Goal: Communication & Community: Answer question/provide support

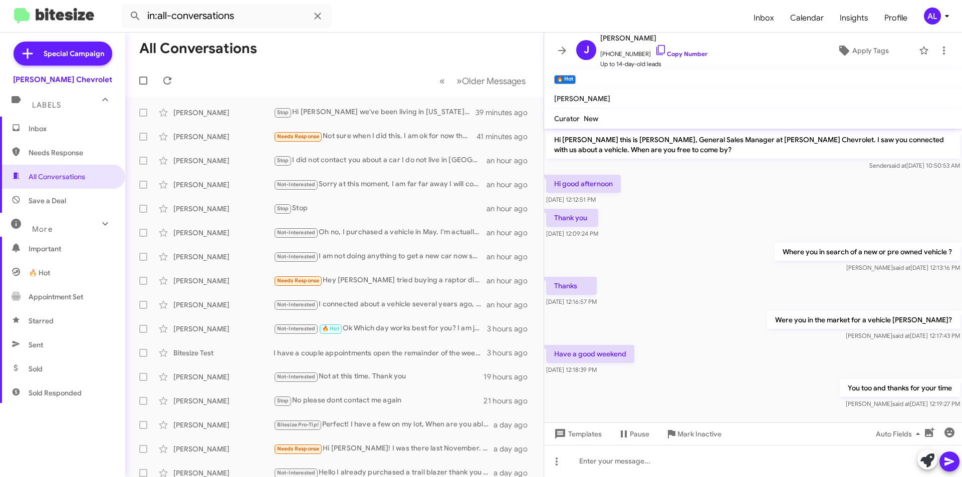
scroll to position [9, 0]
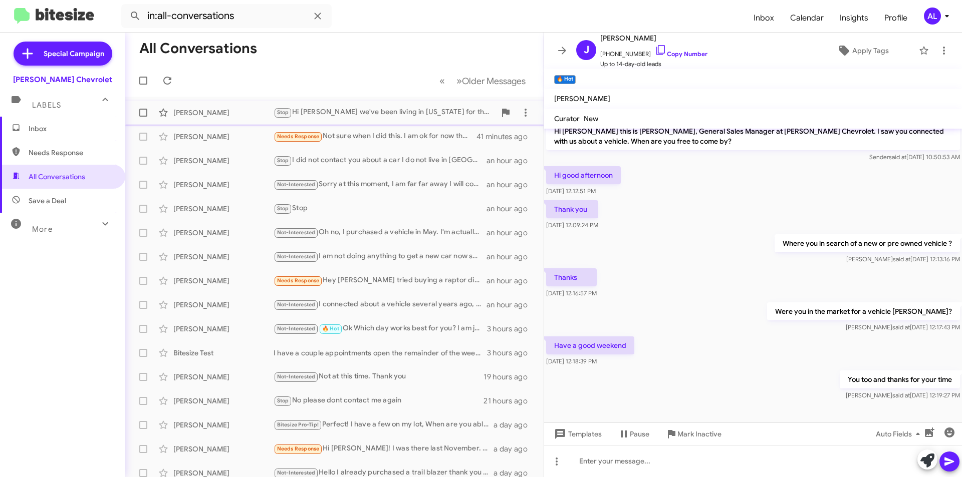
click at [385, 120] on div "[PERSON_NAME] Stop Hi [PERSON_NAME] we've been living in [US_STATE] for the las…" at bounding box center [334, 113] width 402 height 20
click at [39, 123] on span "Inbox" at bounding box center [62, 129] width 125 height 24
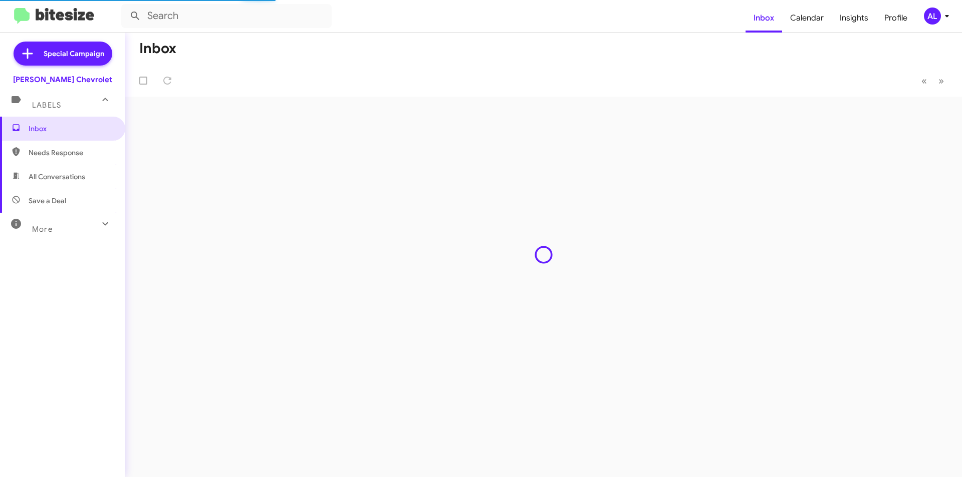
click at [73, 182] on span "All Conversations" at bounding box center [62, 177] width 125 height 24
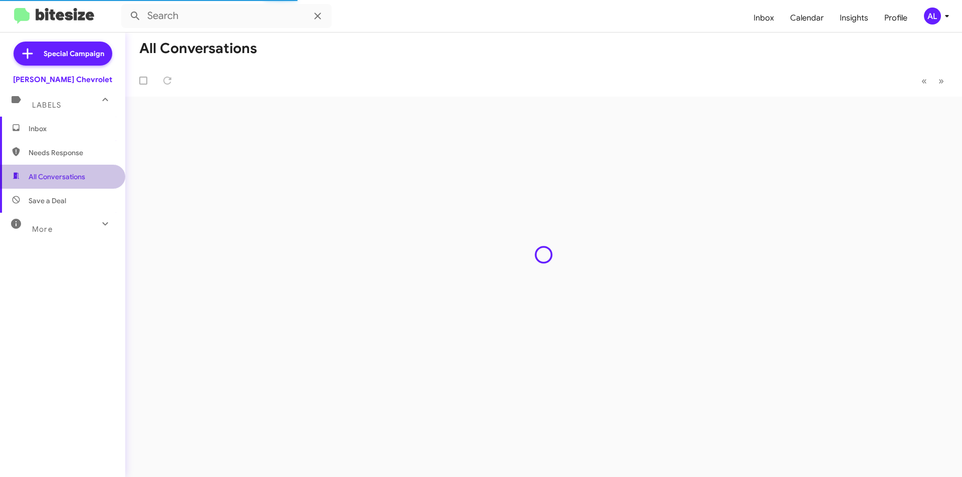
type input "in:all-conversations"
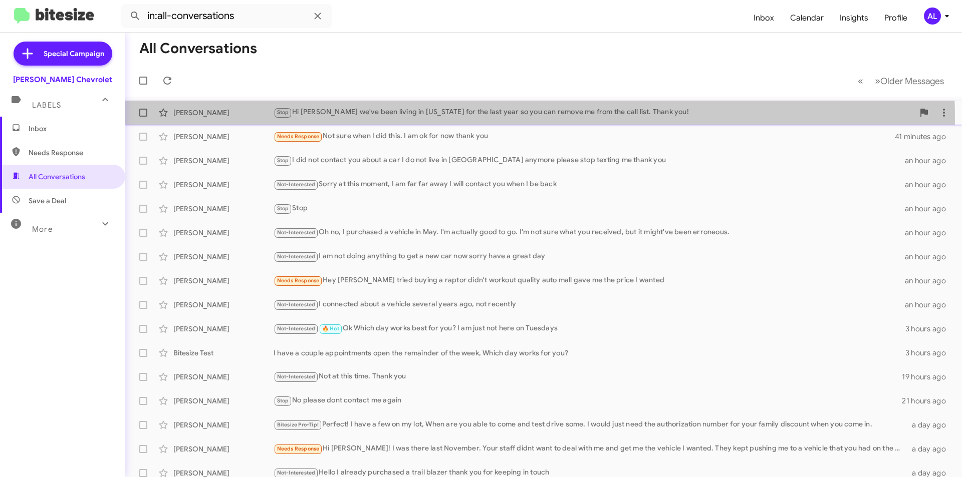
click at [452, 119] on div "[PERSON_NAME] Stop Hi [PERSON_NAME] we've been living in [US_STATE] for the las…" at bounding box center [543, 113] width 820 height 20
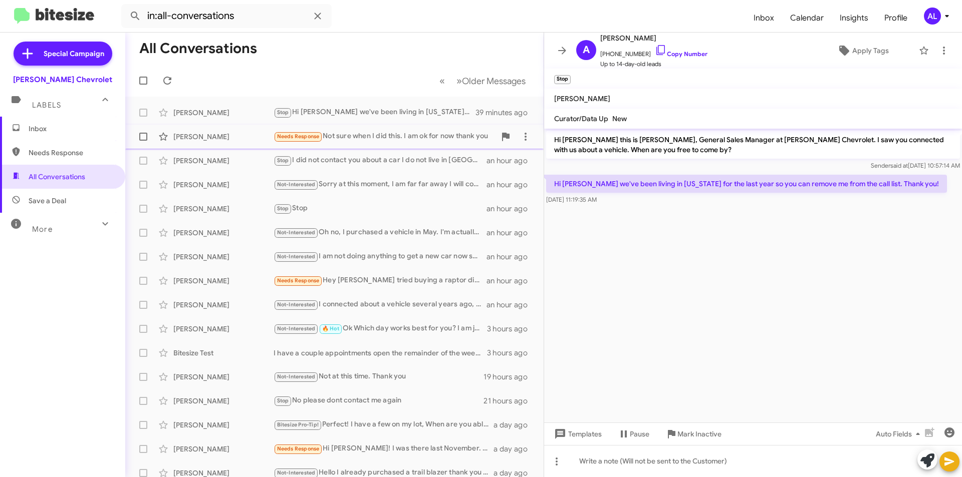
click at [387, 135] on div "Needs Response Not sure when I did this. I am ok for now thank you" at bounding box center [384, 137] width 222 height 12
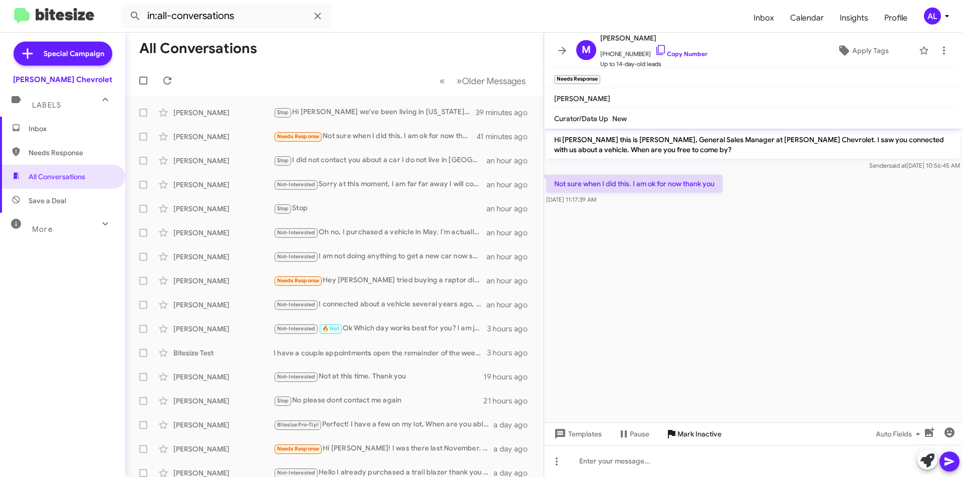
click at [704, 435] on span "Mark Inactive" at bounding box center [699, 434] width 44 height 18
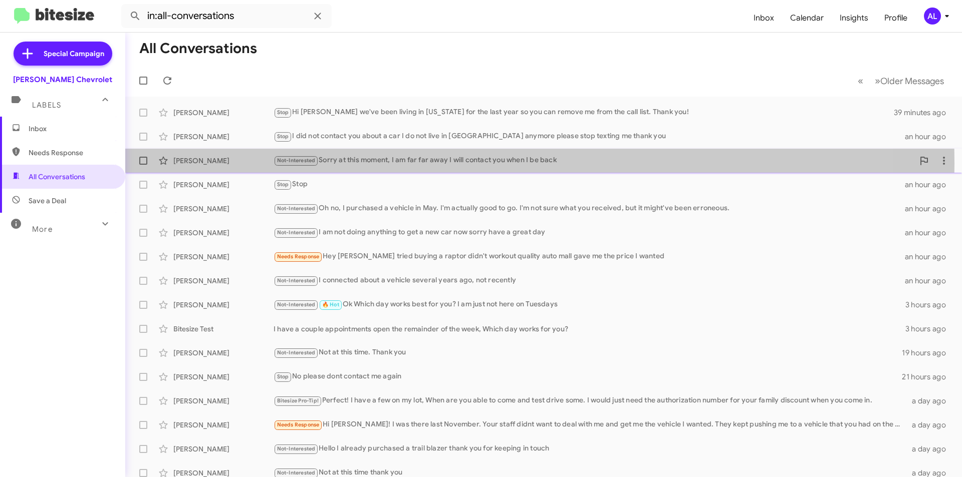
click at [351, 163] on div "Not-Interested Sorry at this moment, I am far far away I will contact you when …" at bounding box center [593, 161] width 640 height 12
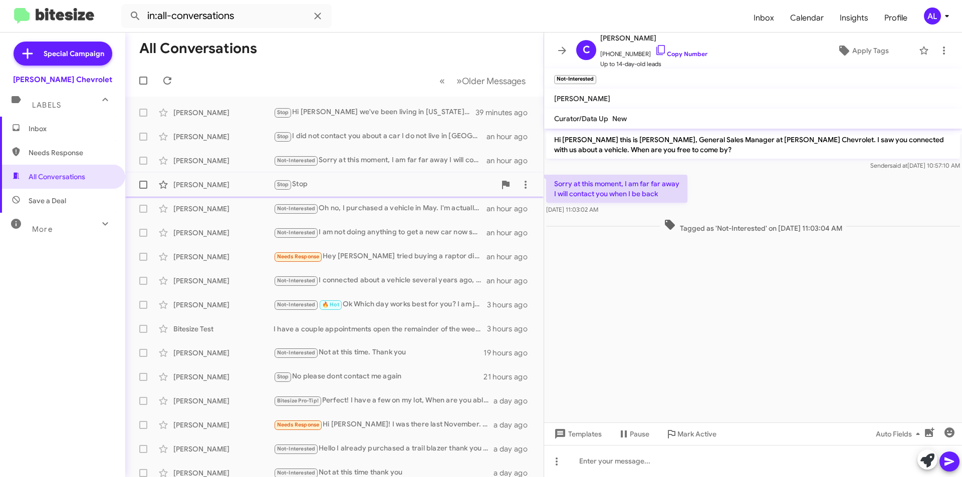
click at [345, 185] on div "Stop Stop" at bounding box center [384, 185] width 222 height 12
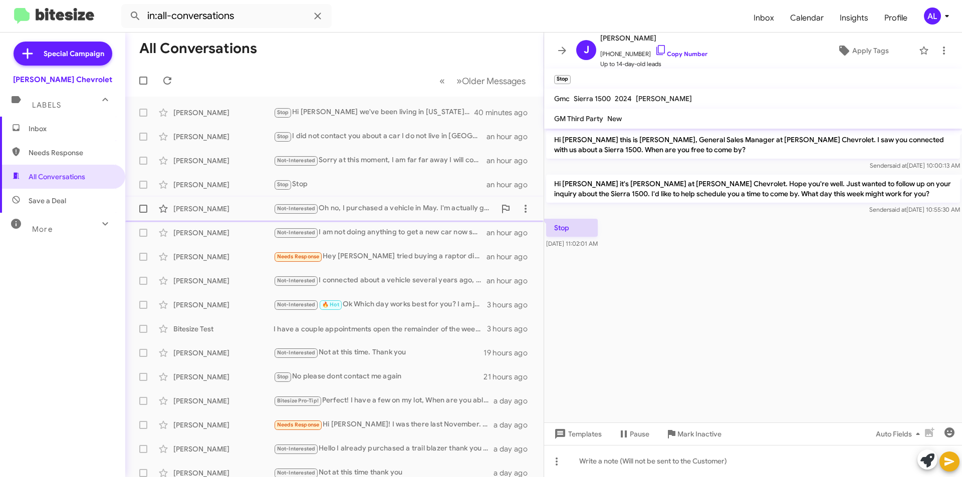
click at [363, 208] on div "Not-Interested Oh no, I purchased a vehicle in May. I'm actually good to go. I'…" at bounding box center [384, 209] width 222 height 12
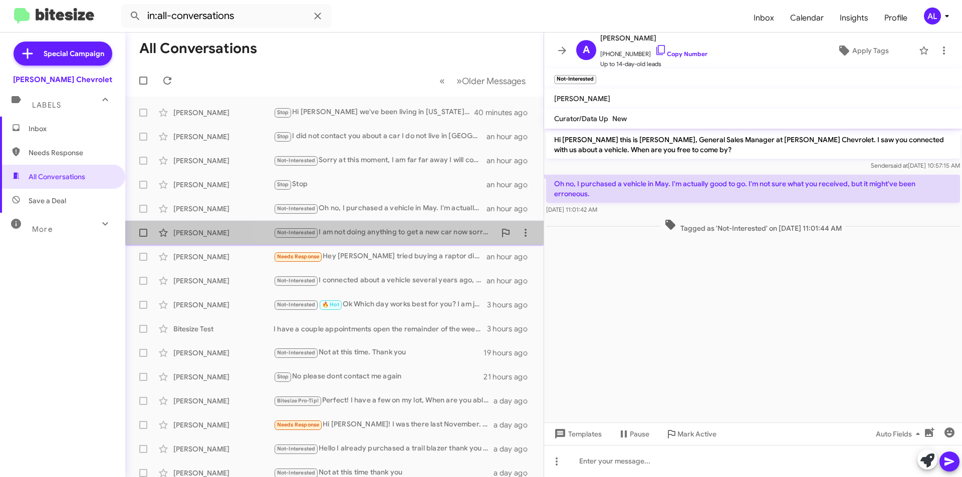
click at [398, 231] on div "Not-Interested I am not doing anything to get a new car now sorry have a great …" at bounding box center [384, 233] width 222 height 12
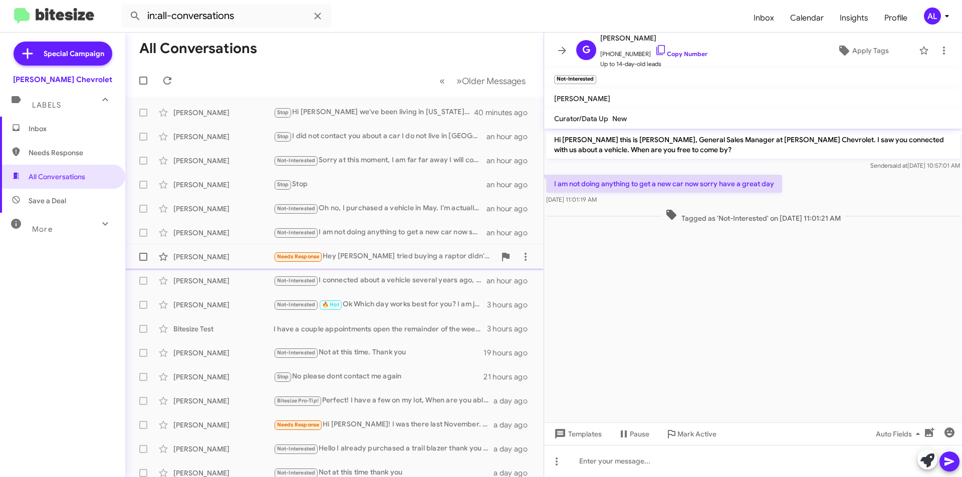
click at [397, 258] on div "Needs Response Hey [PERSON_NAME] tried buying a raptor didn't workout quality a…" at bounding box center [384, 257] width 222 height 12
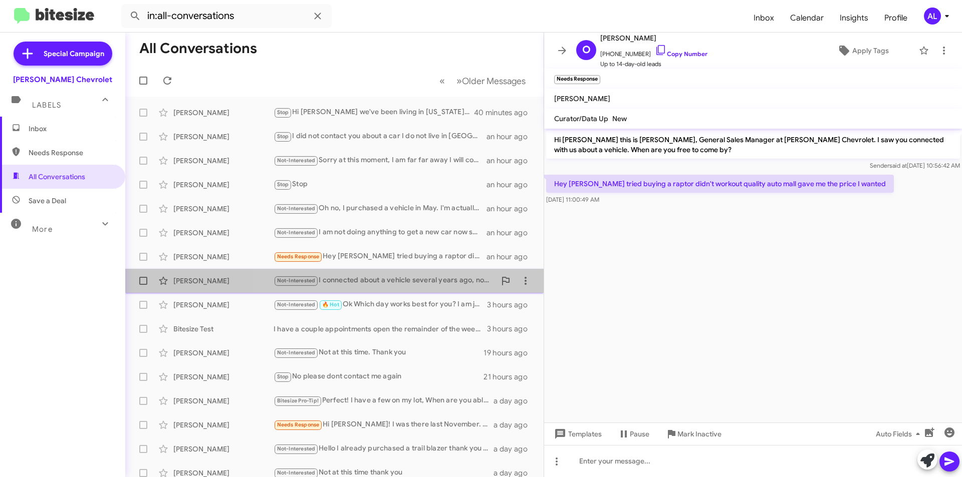
click at [396, 280] on div "Not-Interested I connected about a vehicle several years ago, not recently" at bounding box center [384, 281] width 222 height 12
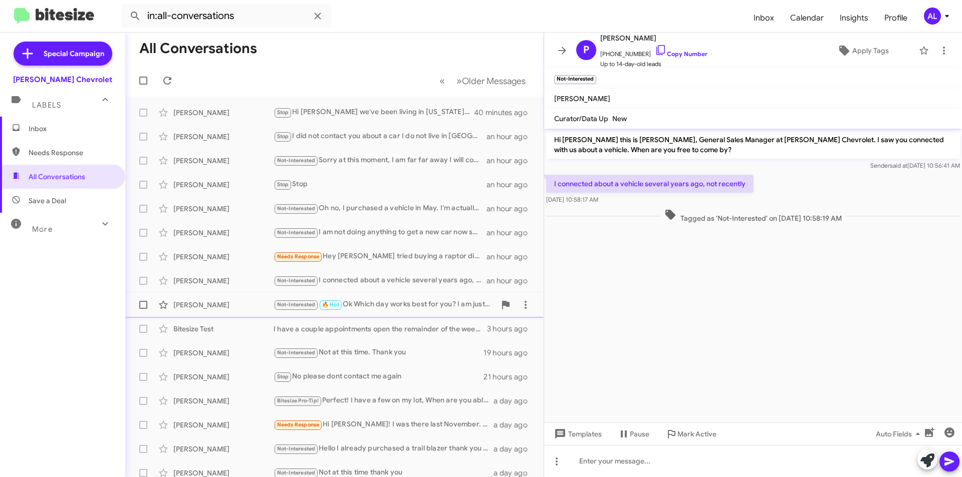
click at [386, 306] on div "Not-Interested 🔥 Hot Ok Which day works best for you? I am just not here on Tue…" at bounding box center [384, 305] width 222 height 12
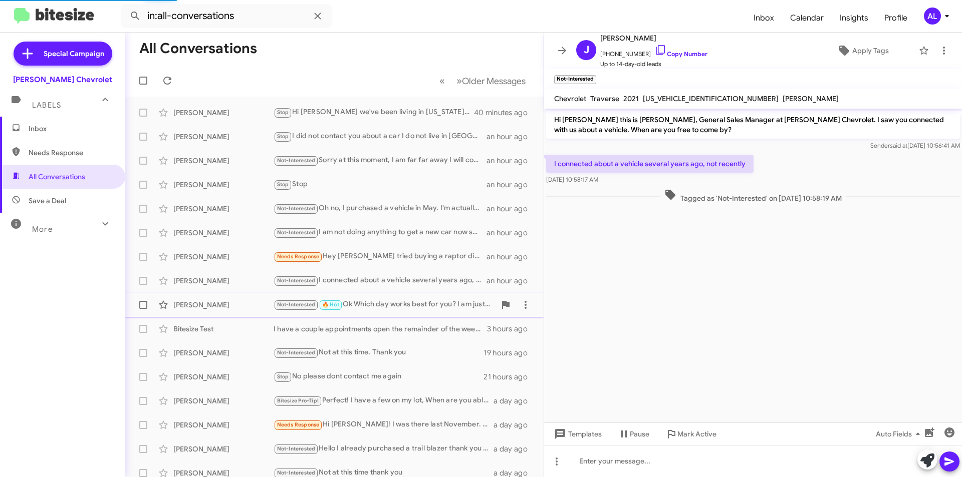
scroll to position [159, 0]
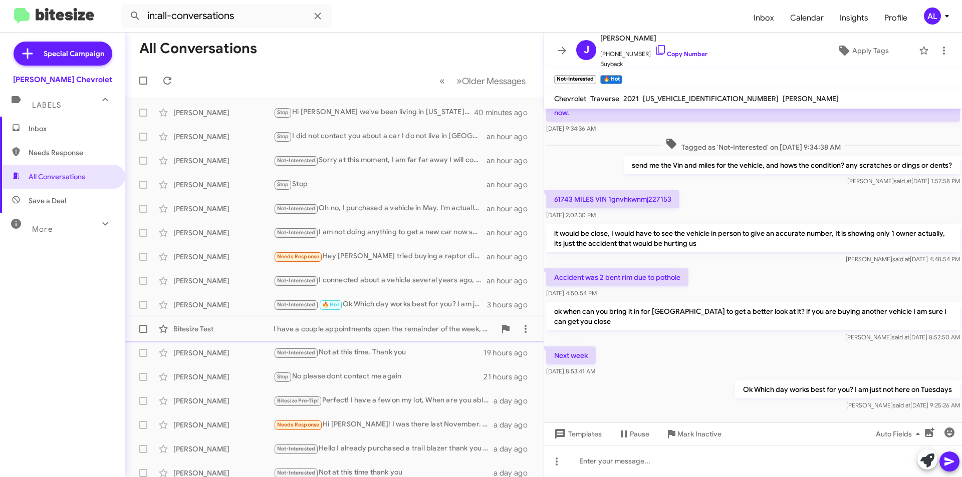
click at [376, 330] on div "I have a couple appointments open the remainder of the week, Which day works fo…" at bounding box center [384, 329] width 222 height 10
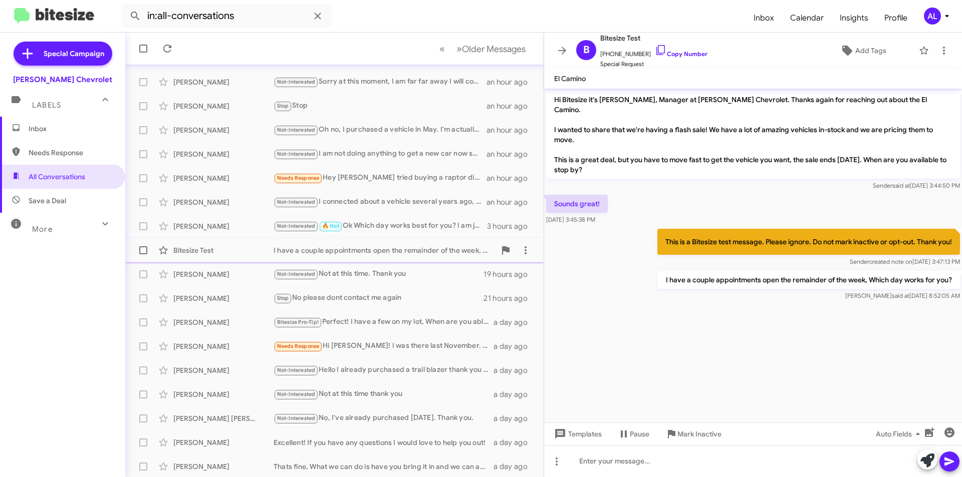
scroll to position [80, 0]
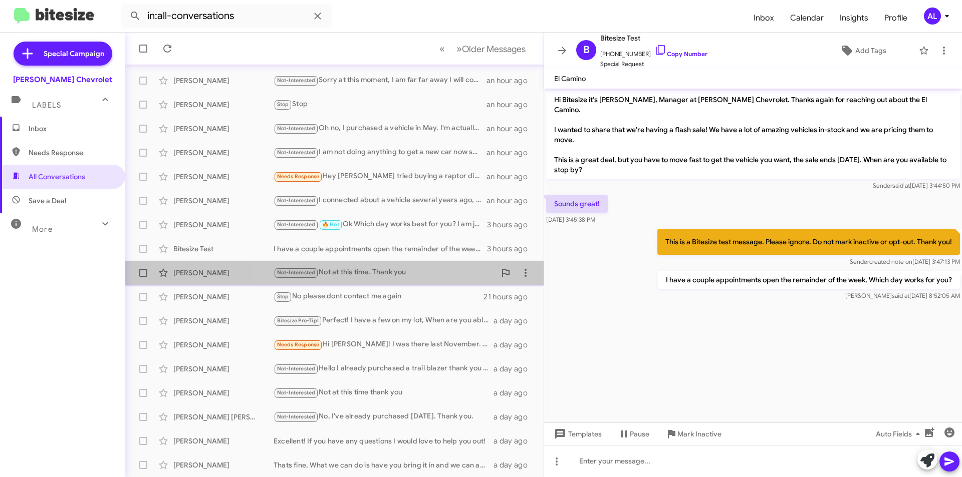
click at [382, 274] on div "Not-Interested Not at this time. Thank you" at bounding box center [384, 273] width 222 height 12
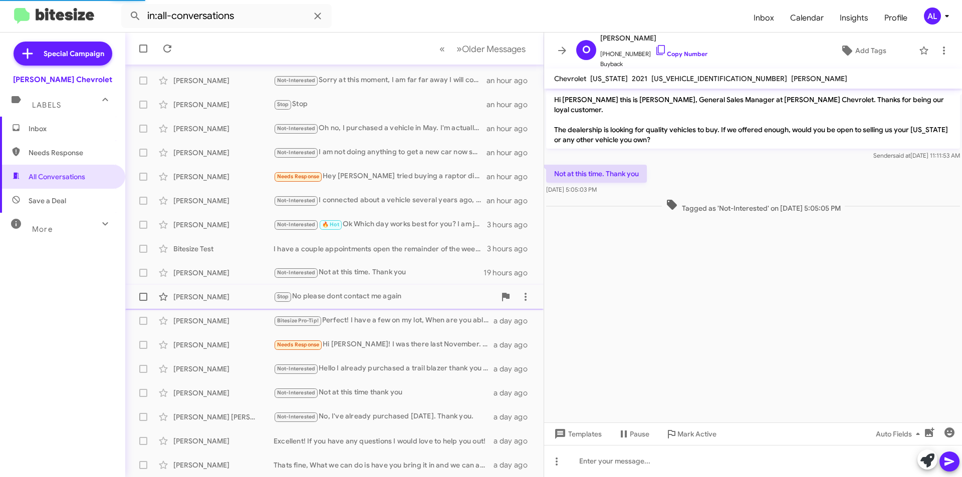
click at [371, 295] on div "Stop No please dont contact me again" at bounding box center [384, 297] width 222 height 12
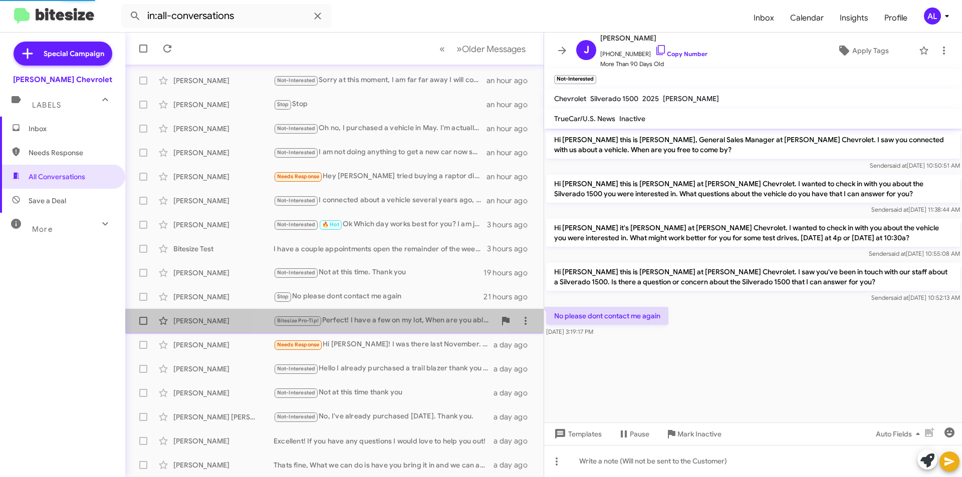
click at [376, 321] on div "Bitesize Pro-Tip! Perfect! I have a few on my lot, When are you able to come an…" at bounding box center [384, 321] width 222 height 12
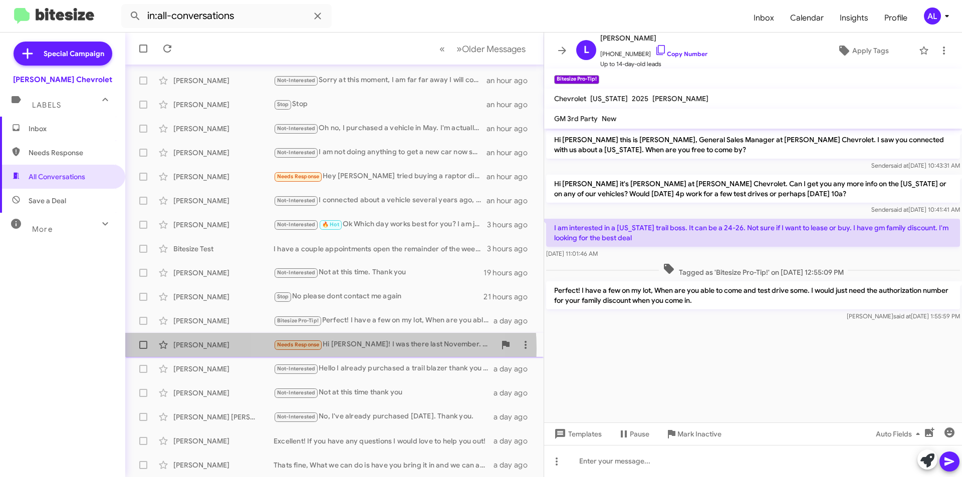
click at [330, 349] on div "Needs Response Hi [PERSON_NAME]! I was there last November. Your staff didnt wa…" at bounding box center [384, 345] width 222 height 12
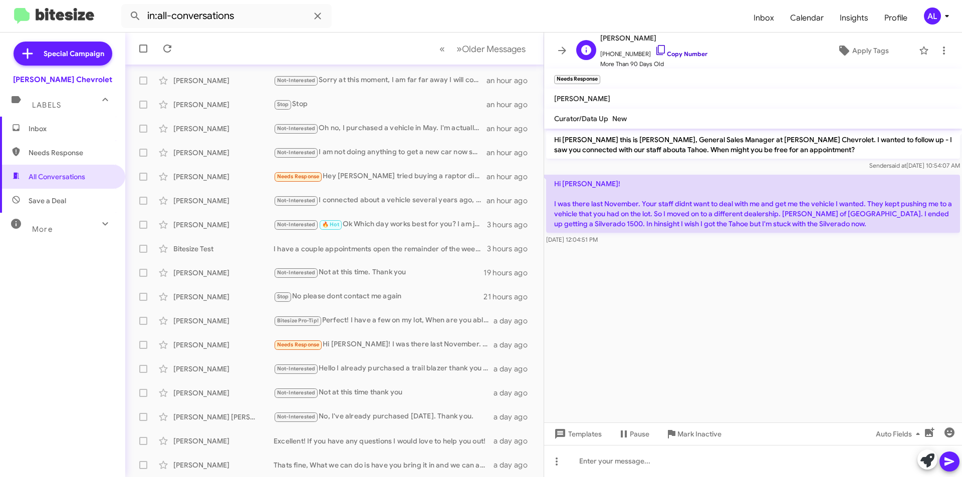
click at [655, 50] on icon at bounding box center [661, 50] width 12 height 12
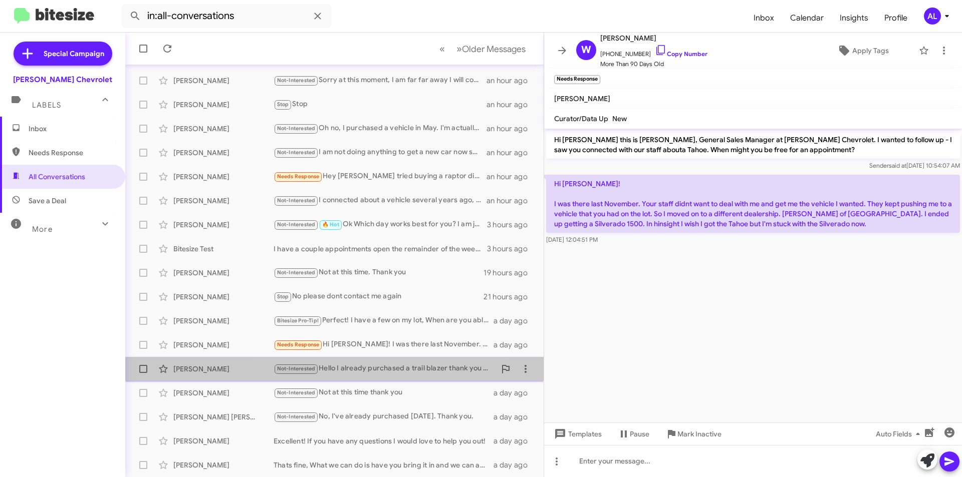
click at [346, 367] on div "Not-Interested Hello I already purchased a trail blazer thank you for keeping i…" at bounding box center [384, 369] width 222 height 12
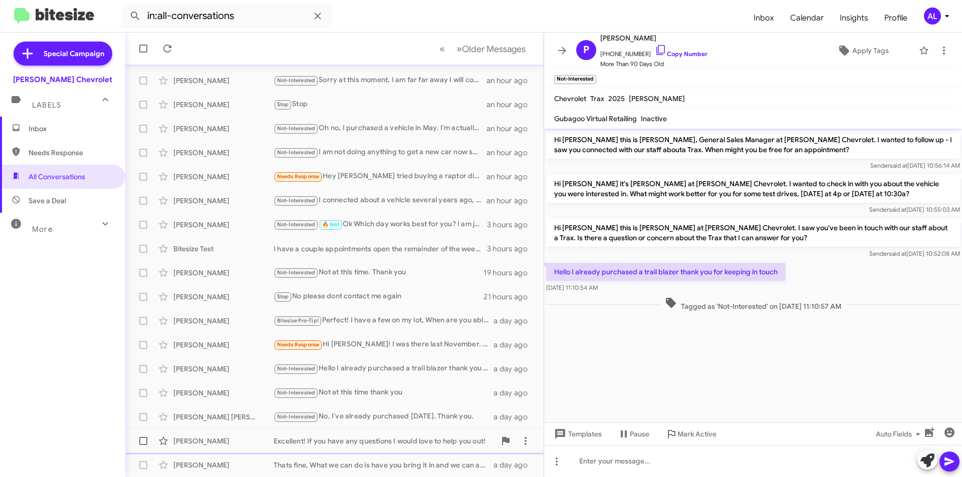
click at [412, 443] on div "Excellent! If you have any questions I would love to help you out!" at bounding box center [384, 441] width 222 height 10
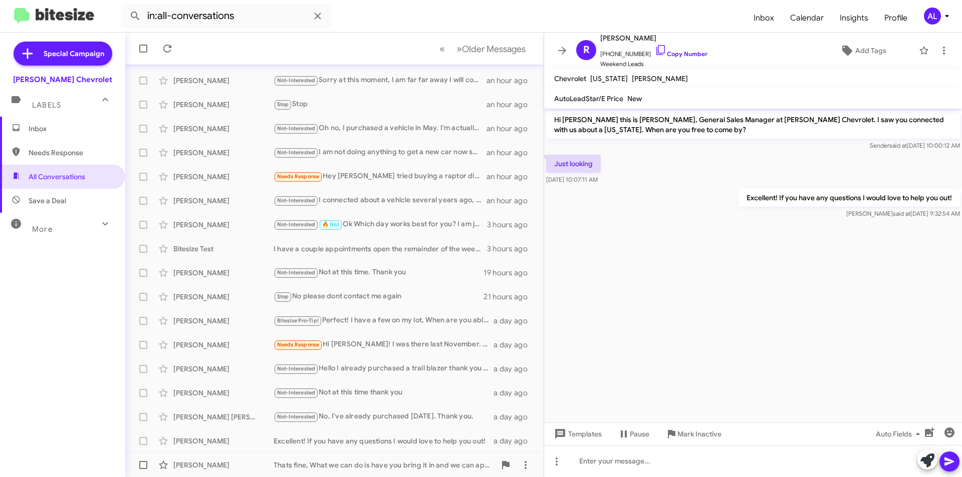
click at [404, 463] on div "Thats fine, What we can do is have you bring it in and we can appraise it for y…" at bounding box center [384, 465] width 222 height 10
